Goal: Information Seeking & Learning: Compare options

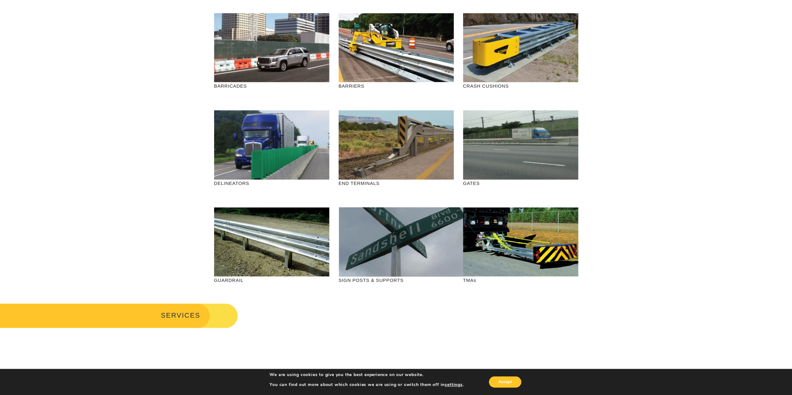
scroll to position [31, 0]
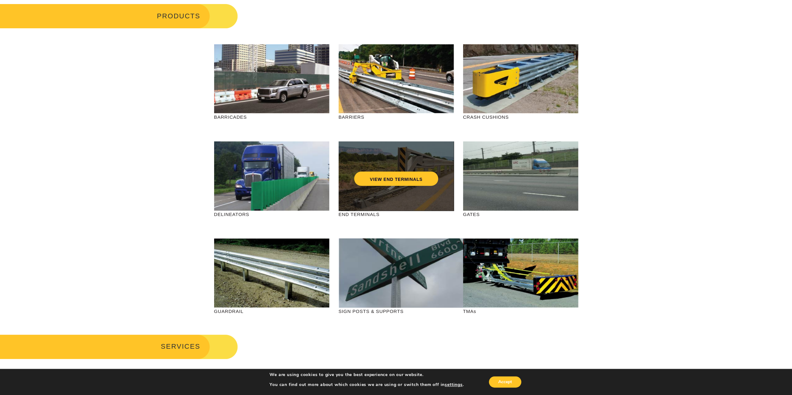
click at [401, 200] on div "VIEW END TERMINALS" at bounding box center [395, 176] width 115 height 69
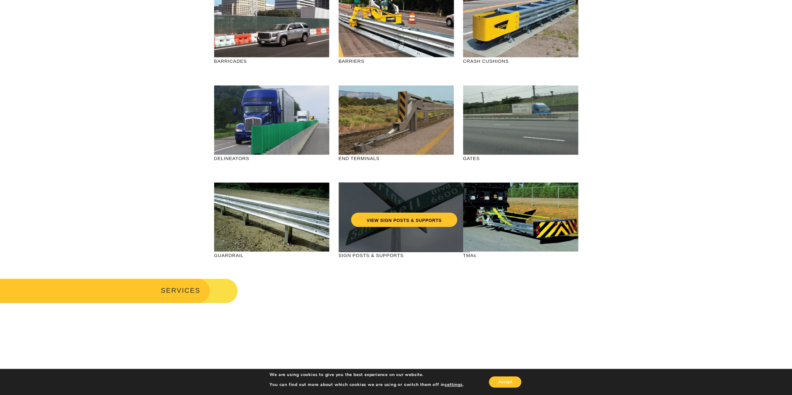
scroll to position [93, 0]
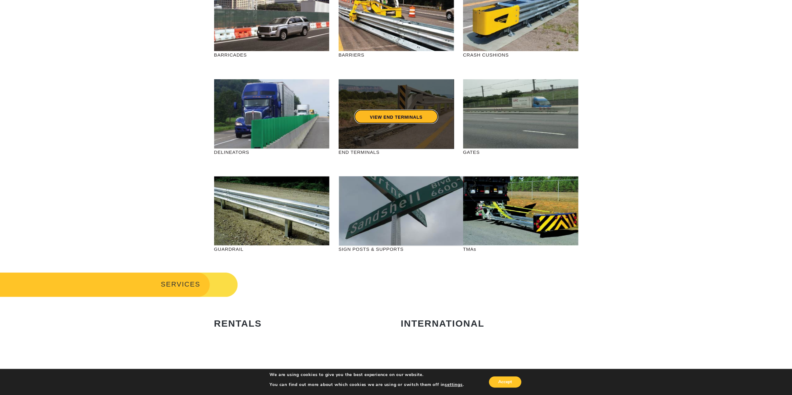
click at [409, 115] on link "VIEW END TERMINALS" at bounding box center [396, 116] width 84 height 14
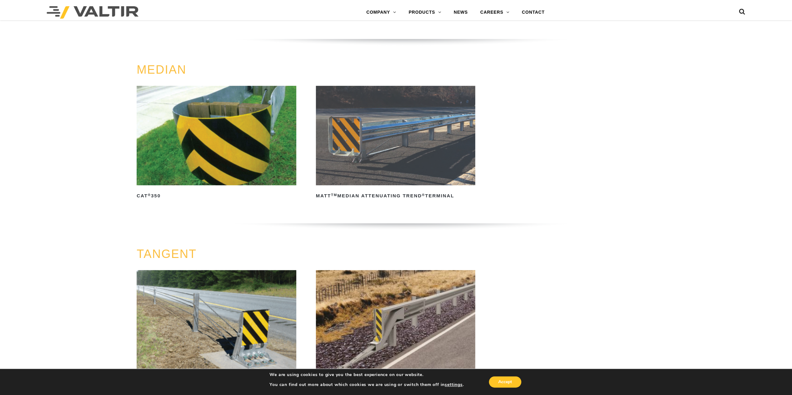
scroll to position [435, 0]
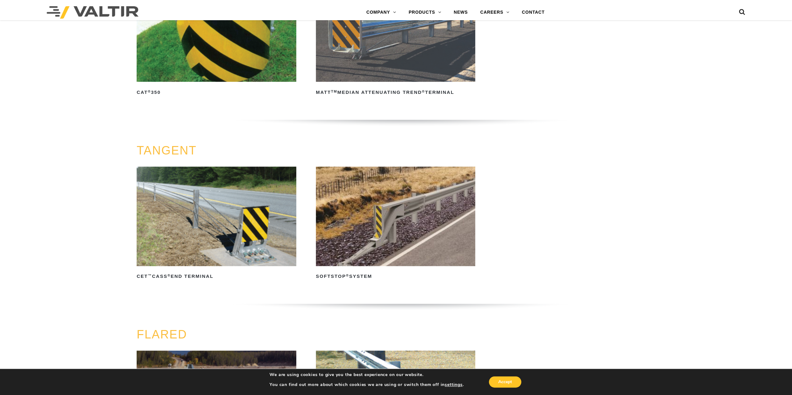
click at [423, 221] on img at bounding box center [395, 217] width 159 height 100
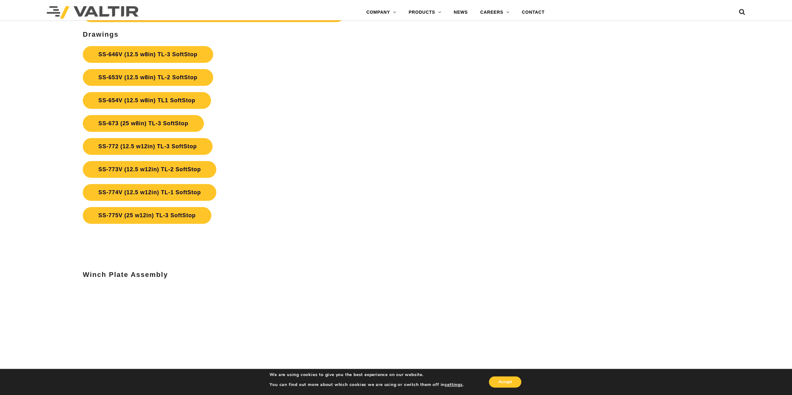
scroll to position [2826, 0]
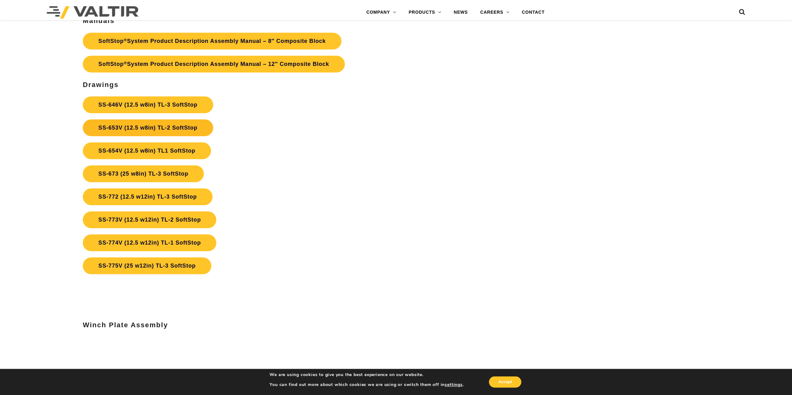
click at [165, 131] on link "SS-653V (12.5 w8in) TL-2 SoftStop" at bounding box center [148, 127] width 130 height 17
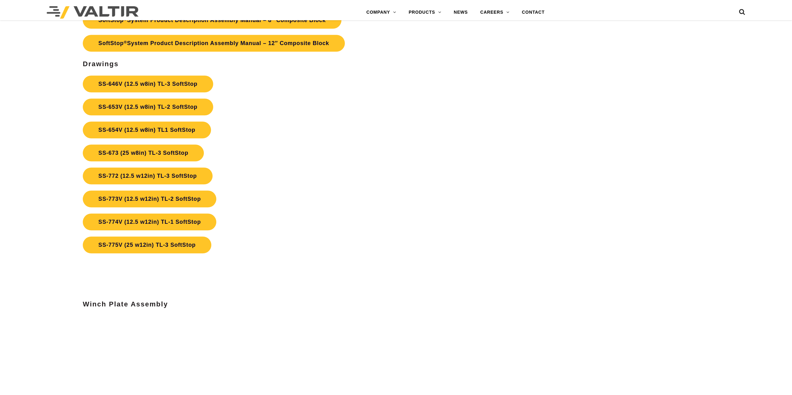
scroll to position [2826, 0]
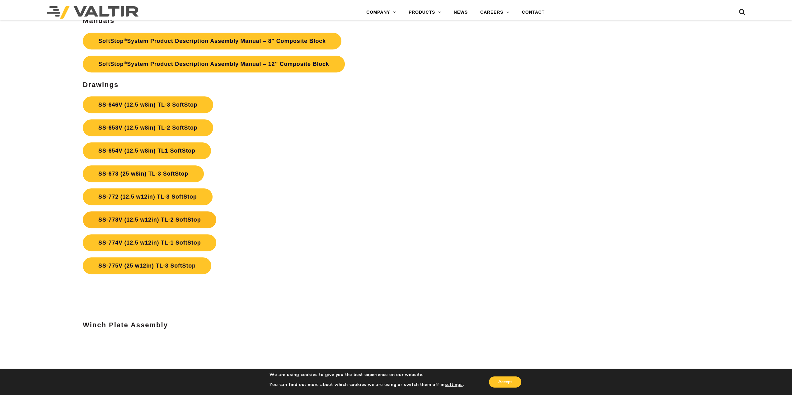
click at [187, 220] on link "SS-773V (12.5 w12in) TL-2 SoftStop" at bounding box center [149, 219] width 133 height 17
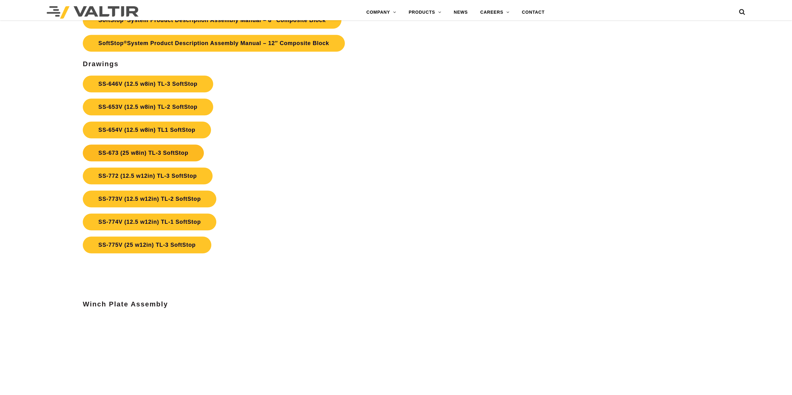
scroll to position [2826, 0]
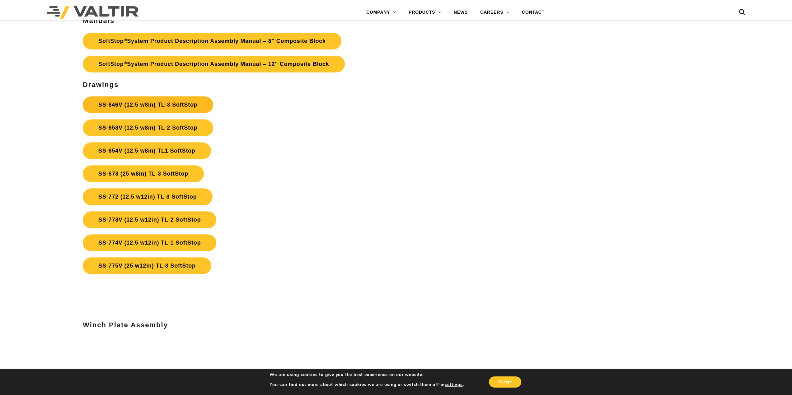
click at [187, 102] on link "SS-646V (12.5 w8in) TL-3 SoftStop" at bounding box center [148, 104] width 130 height 17
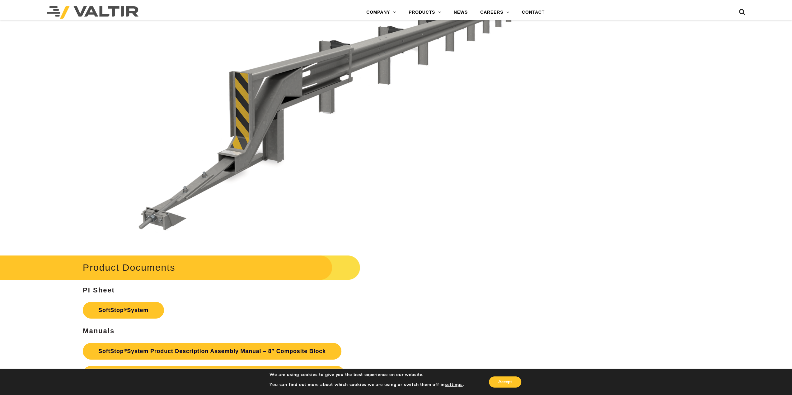
scroll to position [2515, 0]
